Goal: Find specific page/section: Find specific page/section

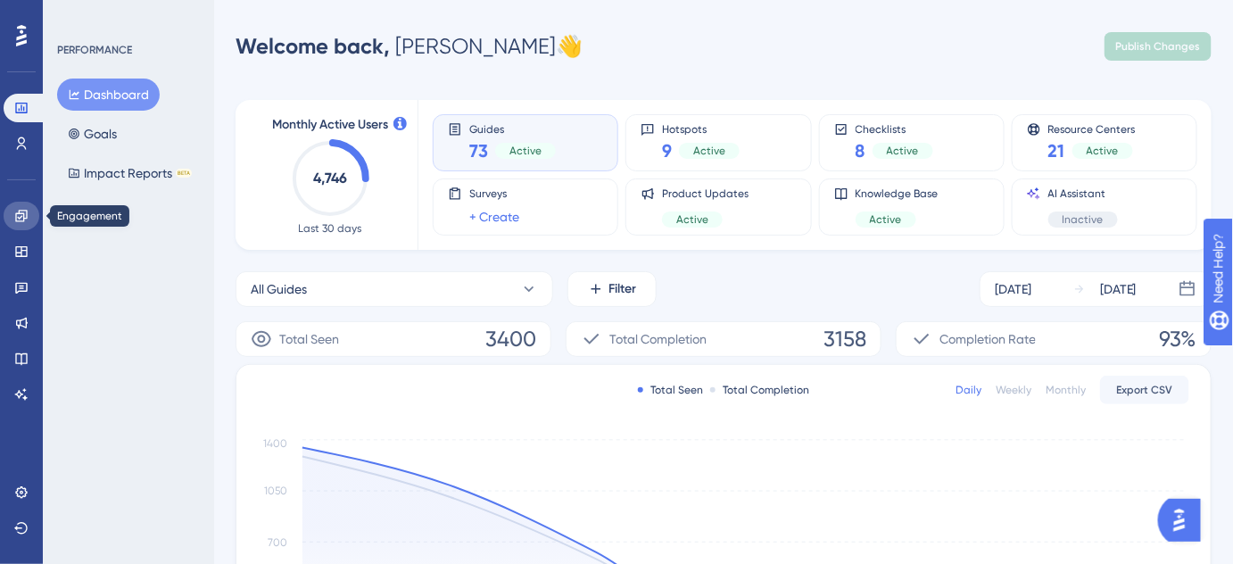
click at [19, 203] on link at bounding box center [22, 216] width 36 height 29
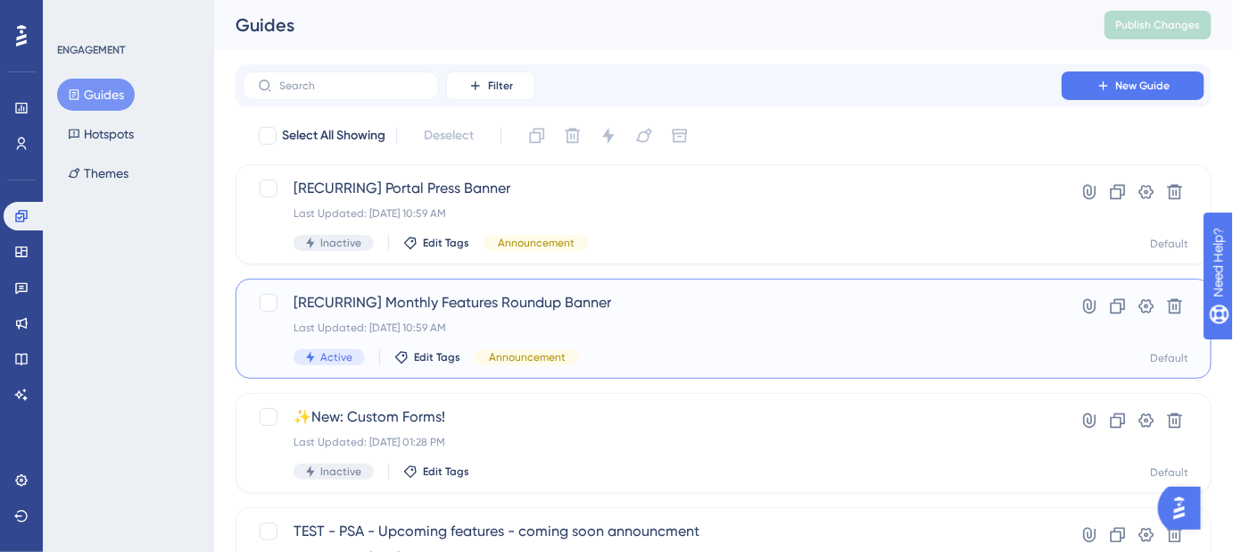
click at [391, 294] on span "[RECURRING] Monthly Features Roundup Banner" at bounding box center [653, 302] width 718 height 21
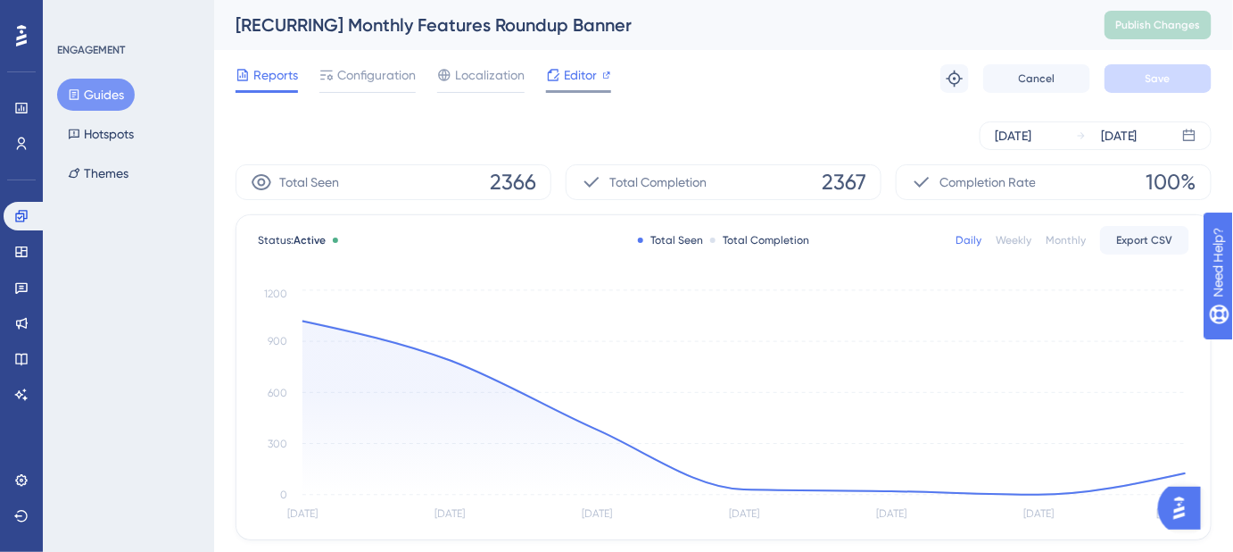
click at [571, 82] on span "Editor" at bounding box center [580, 74] width 33 height 21
